Goal: Information Seeking & Learning: Check status

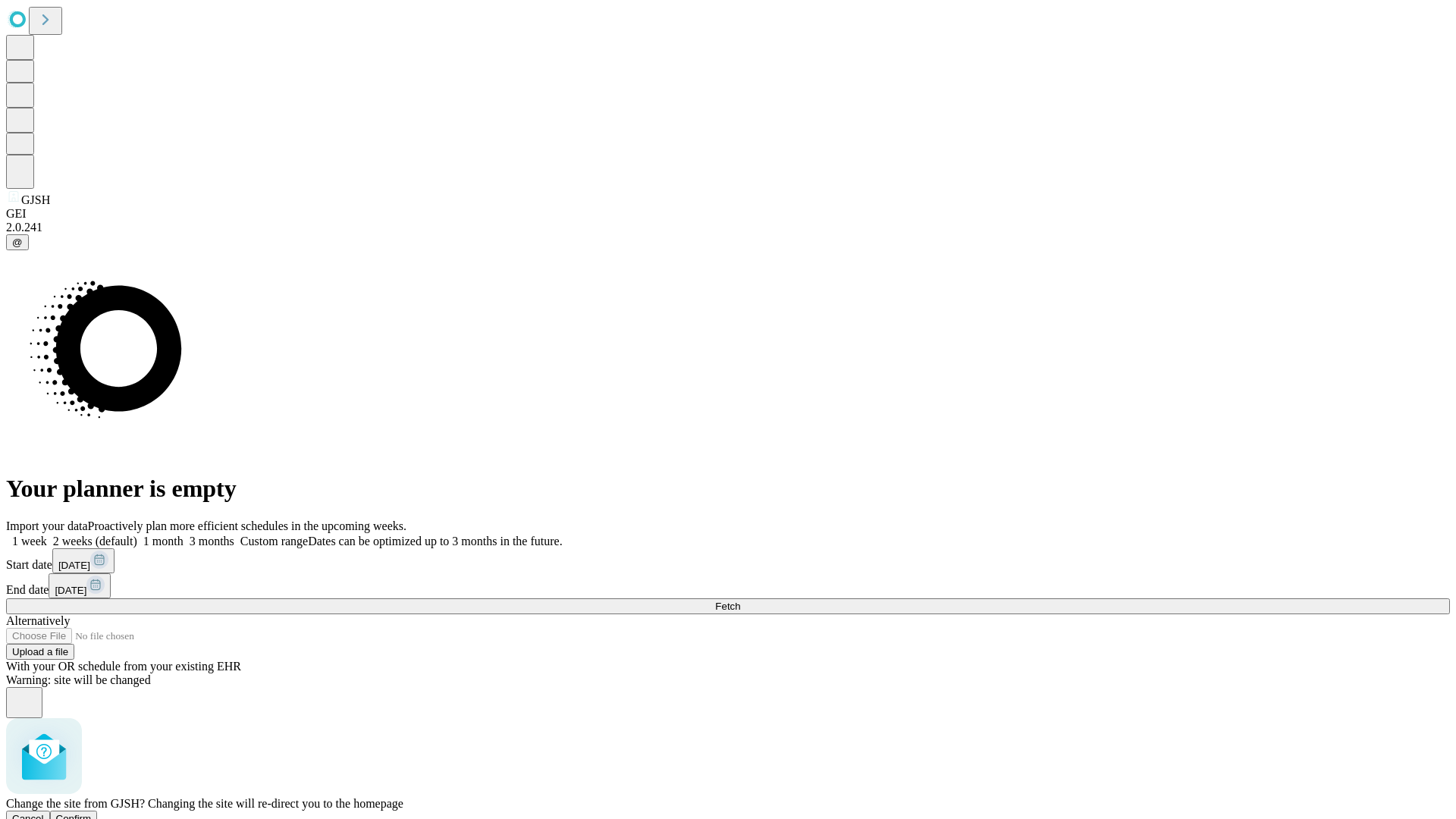
click at [92, 813] on span "Confirm" at bounding box center [74, 819] width 36 height 11
click at [47, 535] on label "1 week" at bounding box center [26, 541] width 41 height 13
click at [740, 600] on span "Fetch" at bounding box center [727, 606] width 25 height 11
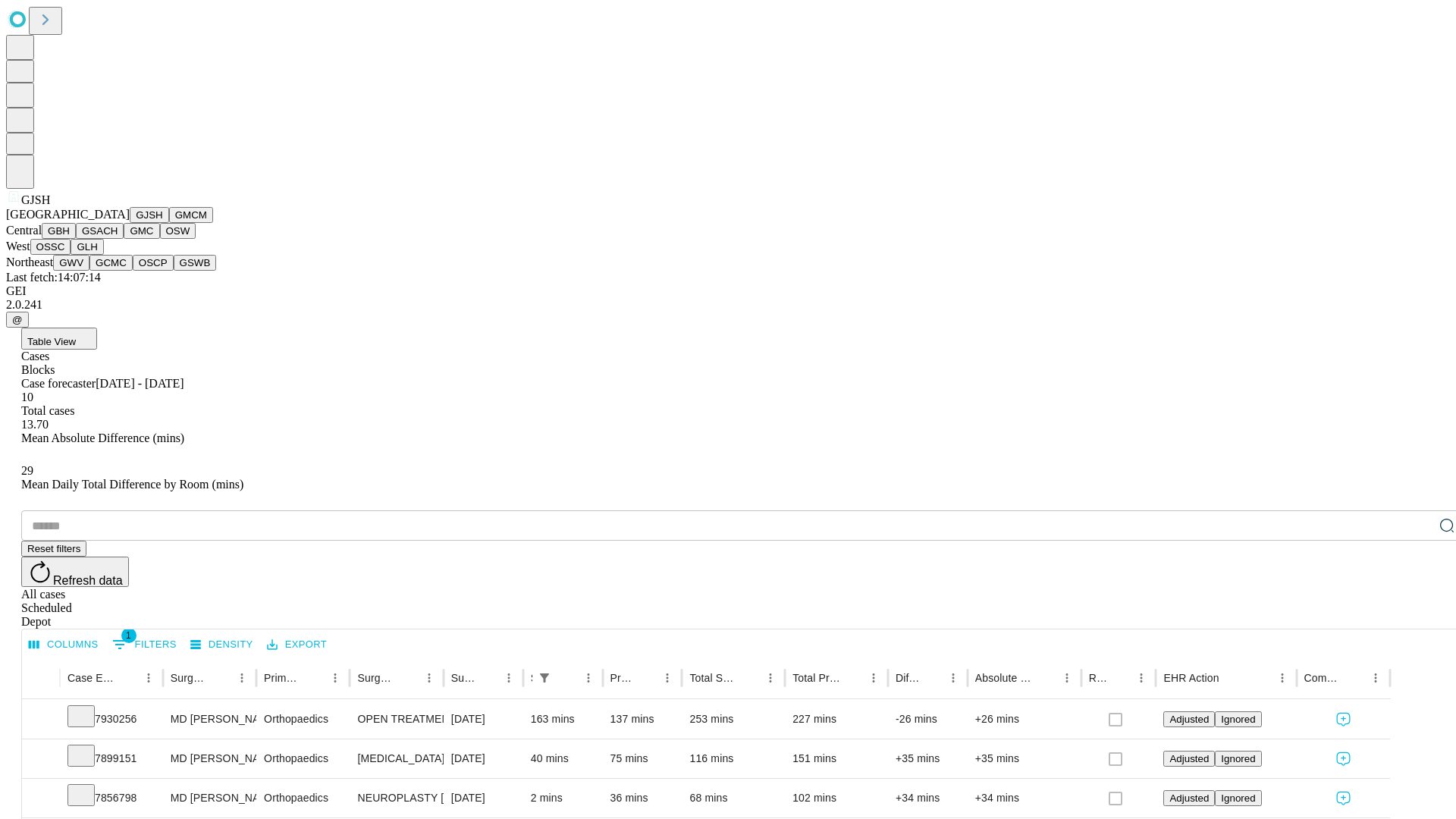
click at [169, 223] on button "GMCM" at bounding box center [191, 215] width 44 height 16
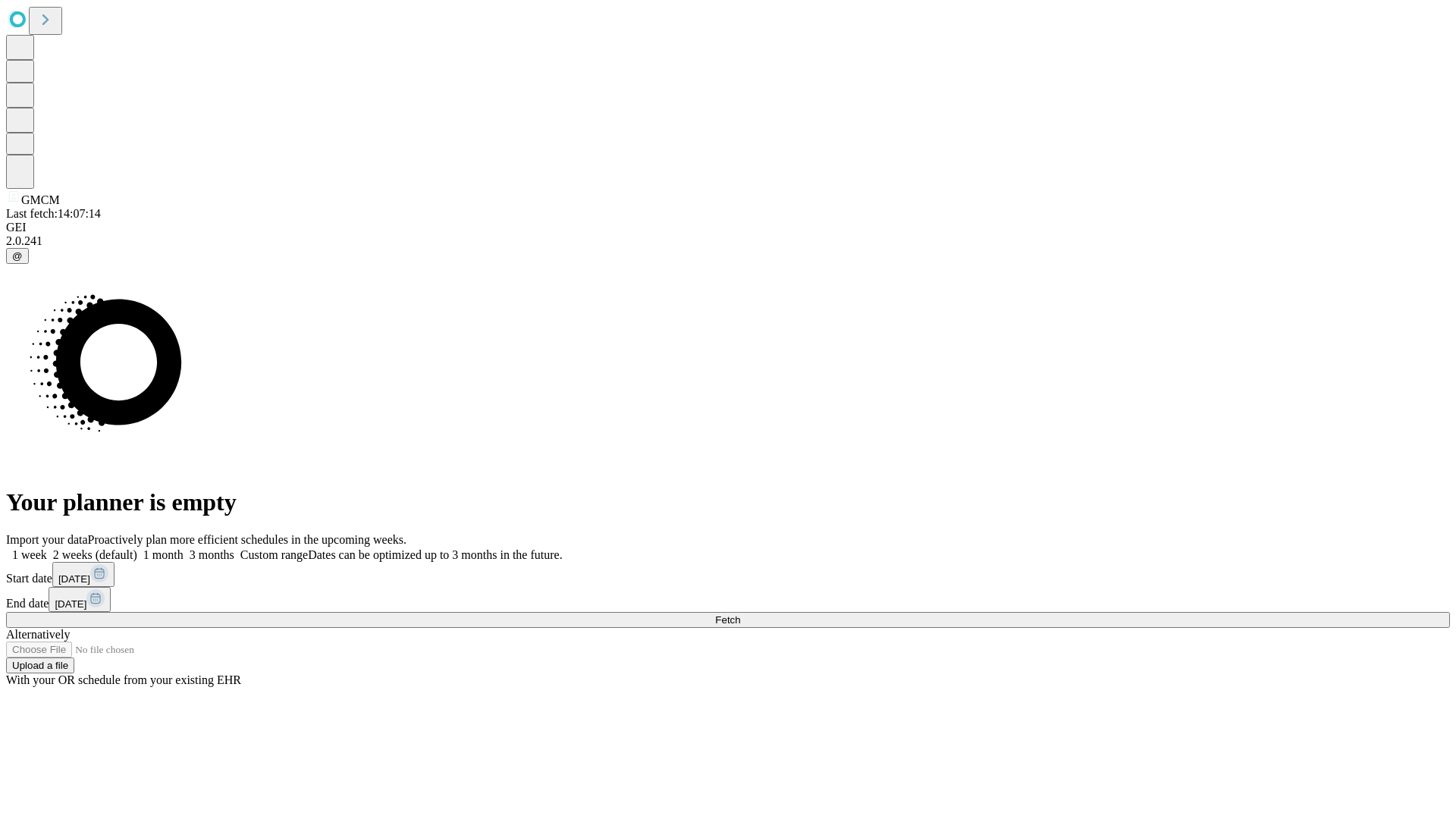
click at [47, 548] on label "1 week" at bounding box center [26, 555] width 41 height 13
click at [740, 614] on span "Fetch" at bounding box center [727, 620] width 25 height 11
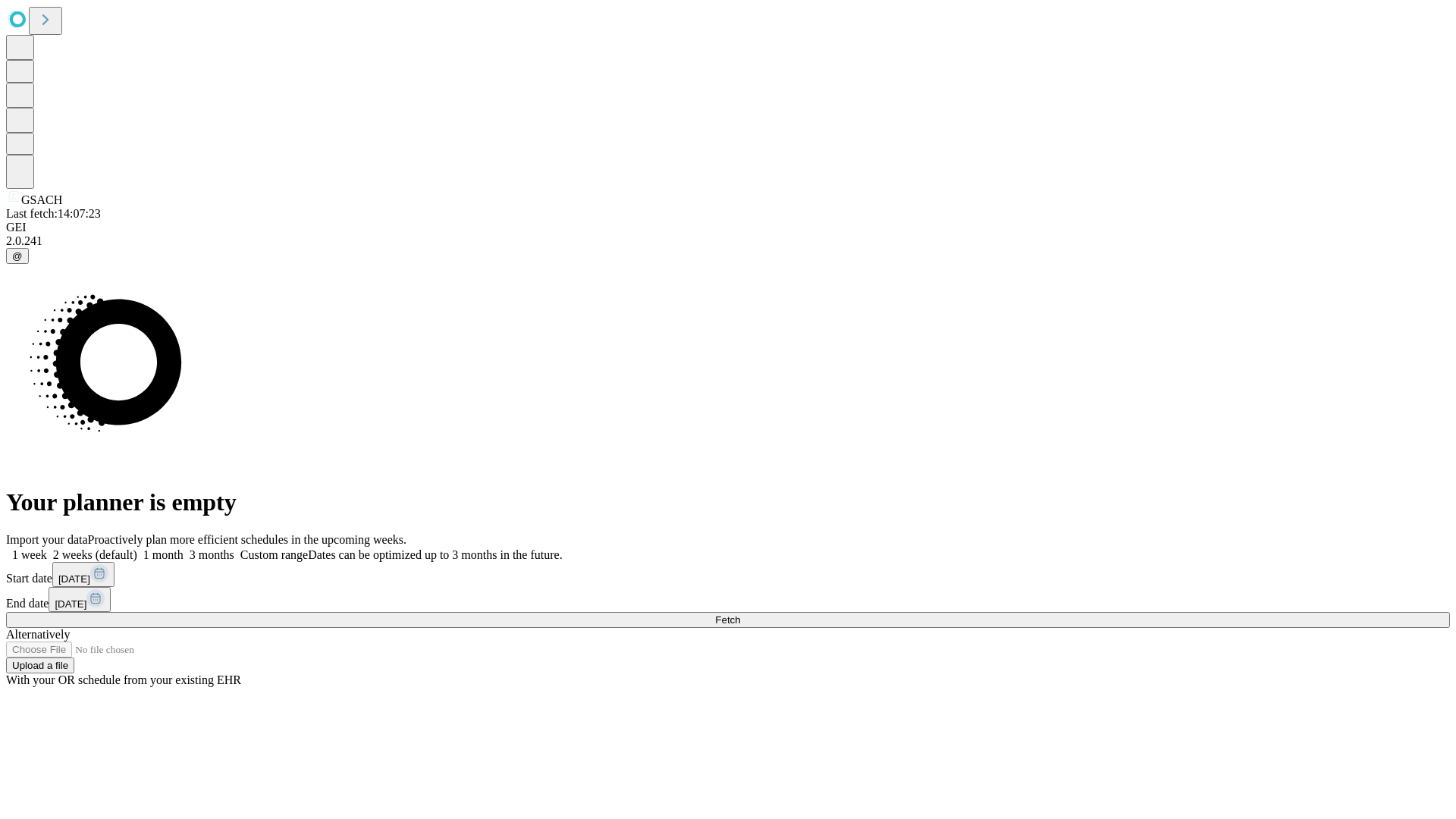
click at [47, 548] on label "1 week" at bounding box center [26, 555] width 41 height 13
click at [740, 614] on span "Fetch" at bounding box center [727, 620] width 25 height 11
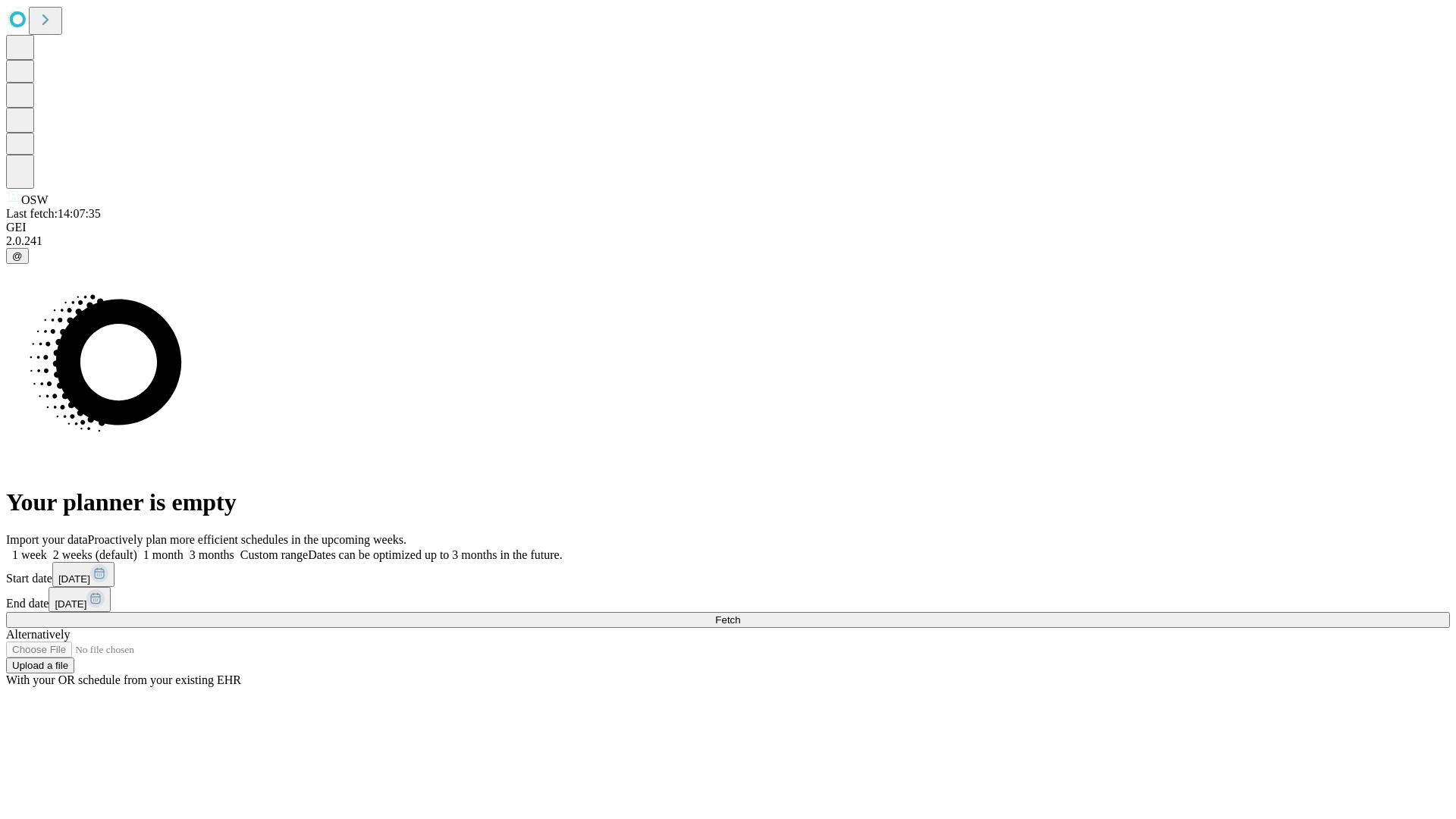
click at [47, 548] on label "1 week" at bounding box center [26, 555] width 41 height 13
click at [740, 614] on span "Fetch" at bounding box center [727, 620] width 25 height 11
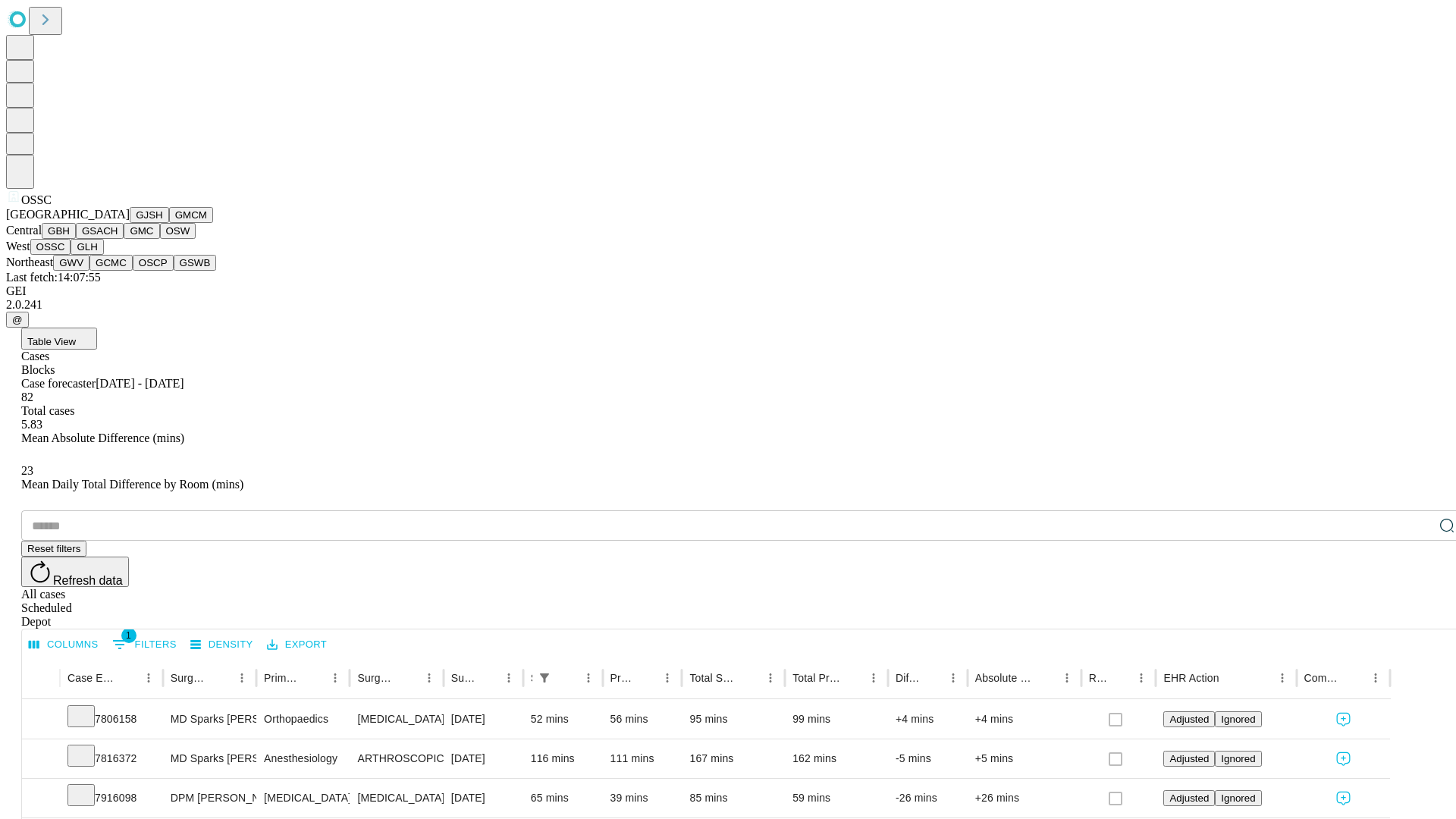
click at [103, 255] on button "GLH" at bounding box center [87, 247] width 32 height 16
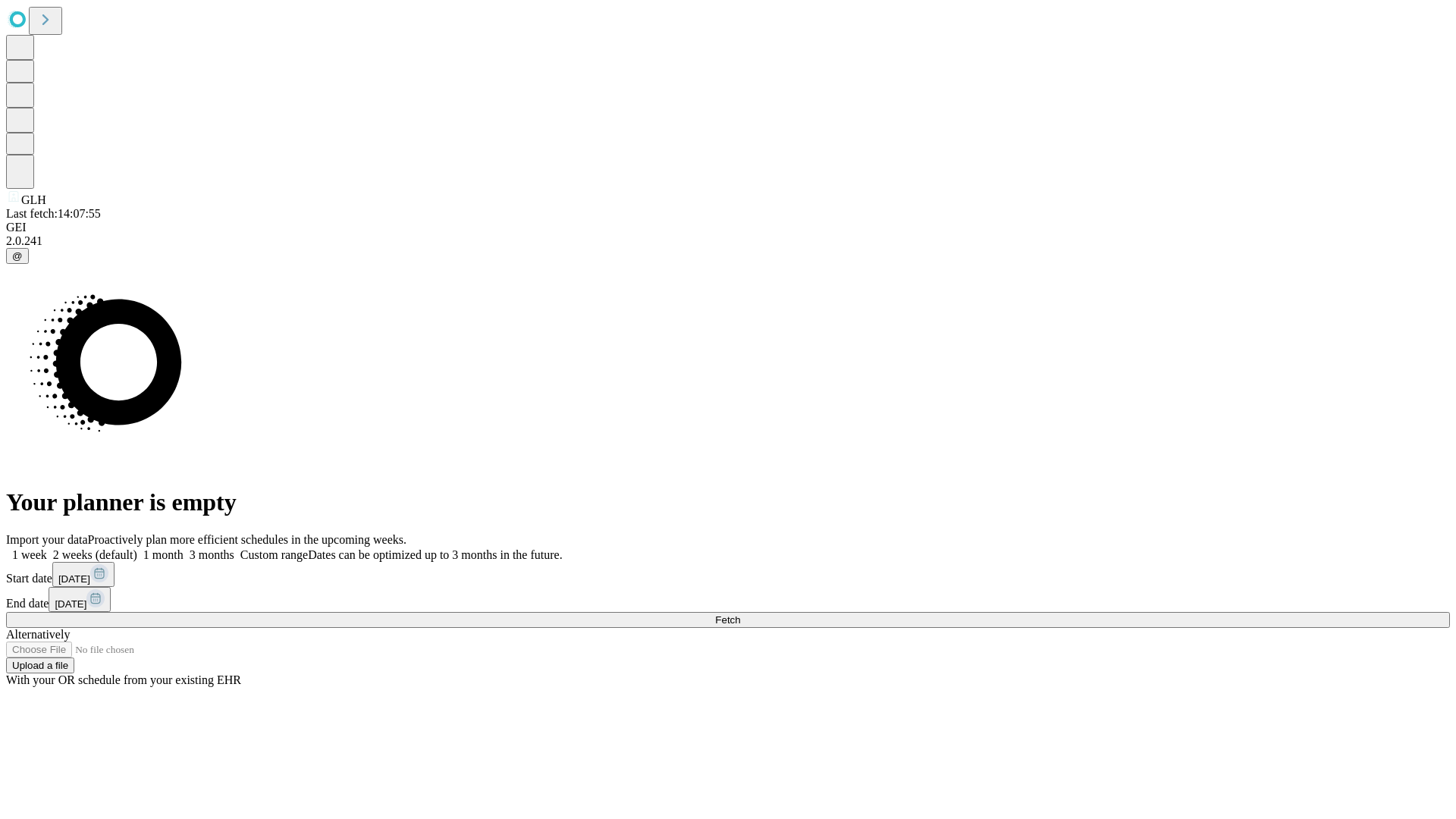
click at [47, 548] on label "1 week" at bounding box center [26, 555] width 41 height 13
click at [740, 614] on span "Fetch" at bounding box center [727, 620] width 25 height 11
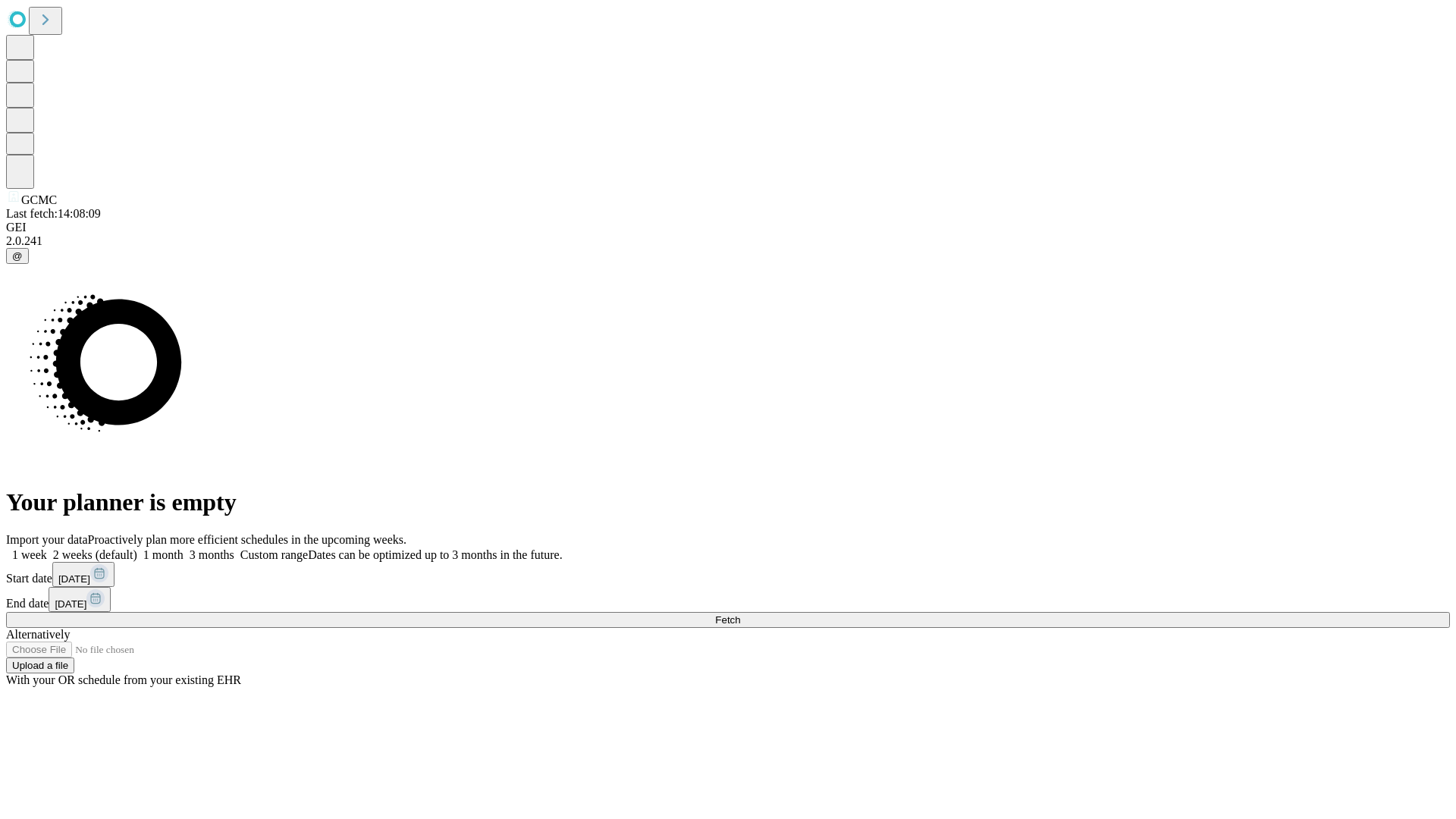
click at [47, 548] on label "1 week" at bounding box center [26, 555] width 41 height 13
click at [740, 614] on span "Fetch" at bounding box center [727, 620] width 25 height 11
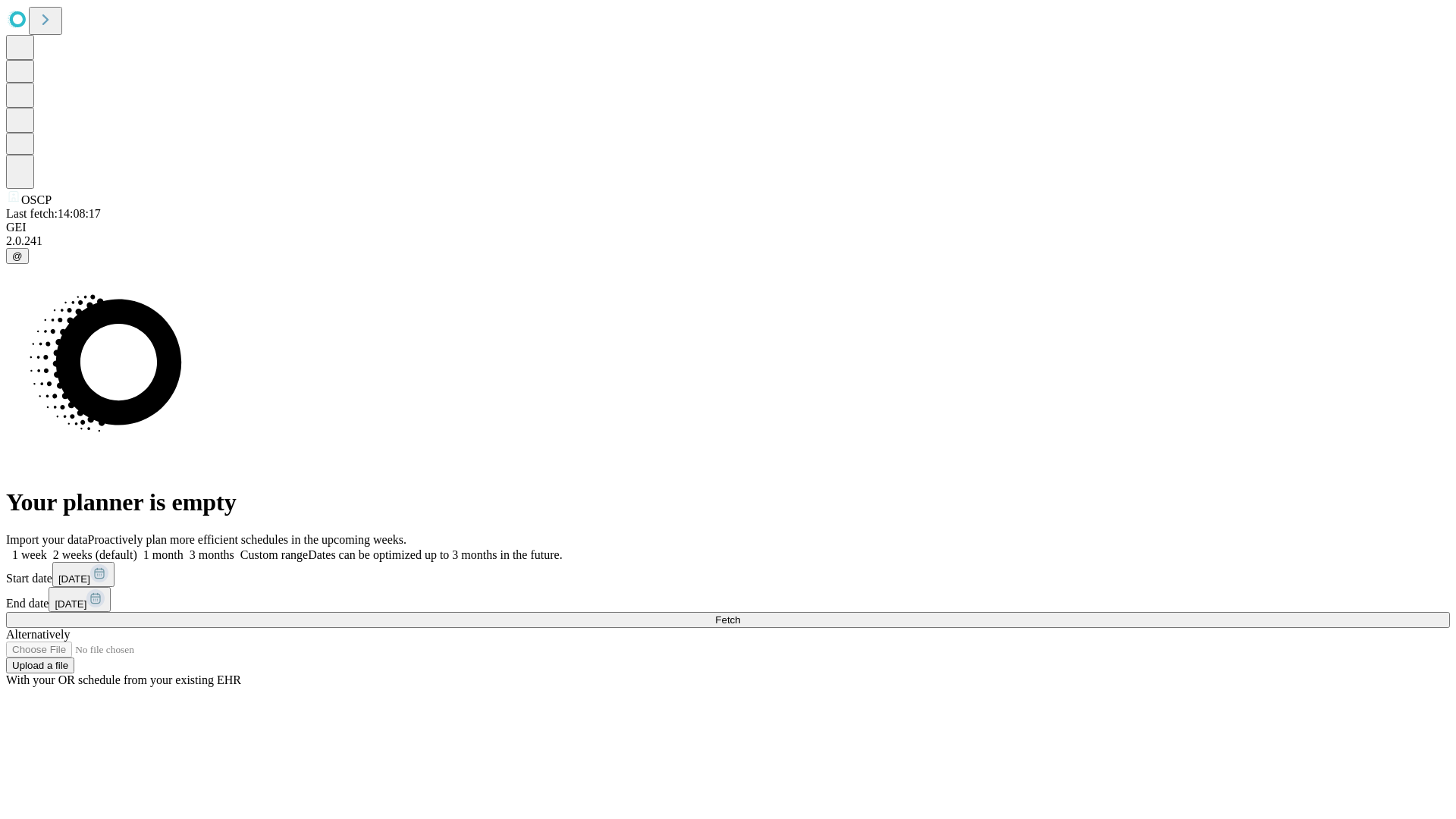
click at [47, 548] on label "1 week" at bounding box center [26, 555] width 41 height 13
click at [740, 614] on span "Fetch" at bounding box center [727, 620] width 25 height 11
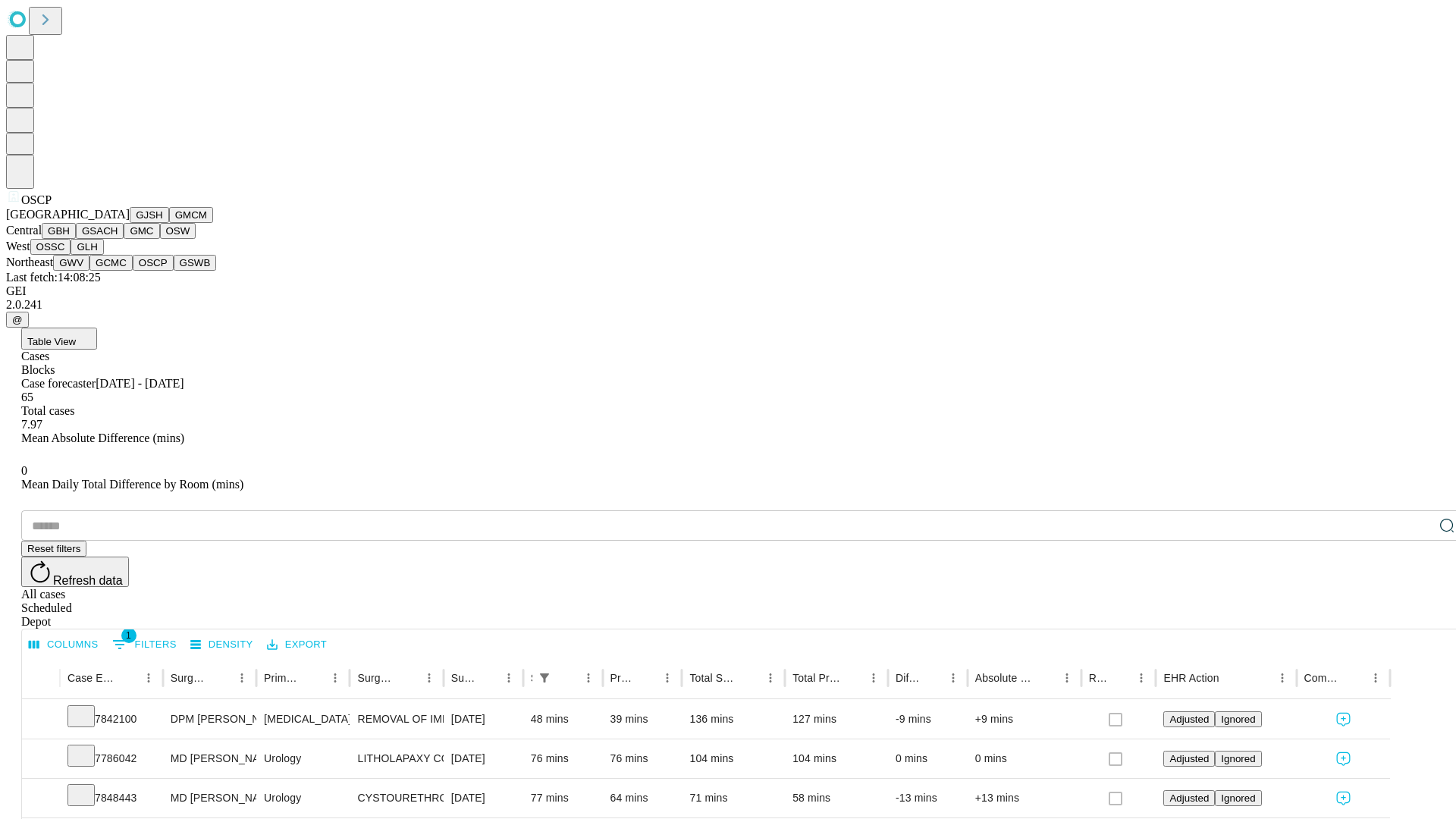
click at [174, 271] on button "GSWB" at bounding box center [195, 263] width 43 height 16
